Goal: Task Accomplishment & Management: Manage account settings

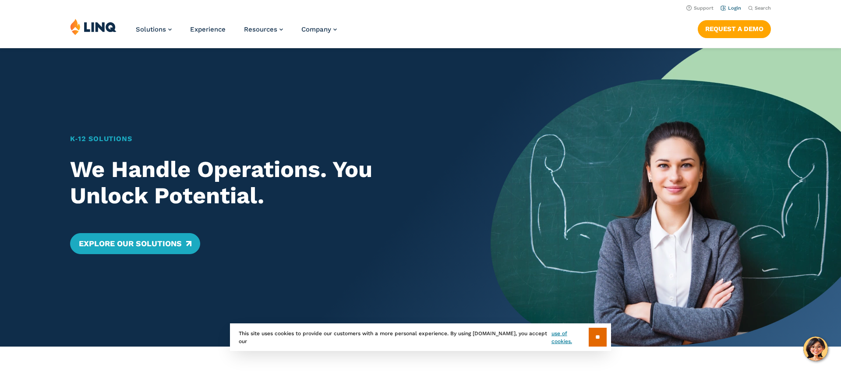
click at [734, 8] on link "Login" at bounding box center [731, 8] width 21 height 6
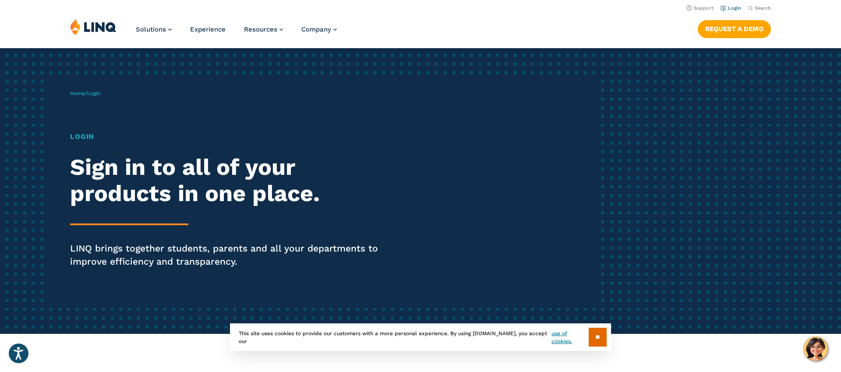
click at [731, 9] on link "Login" at bounding box center [731, 8] width 21 height 6
click at [733, 4] on li "Login" at bounding box center [731, 8] width 21 height 10
click at [733, 9] on link "Login" at bounding box center [731, 8] width 21 height 6
